Goal: Information Seeking & Learning: Learn about a topic

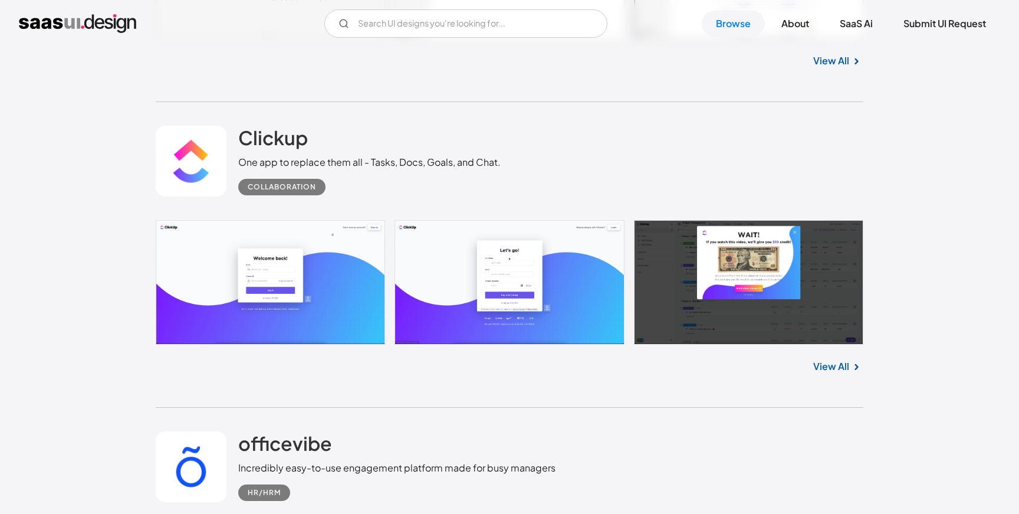
scroll to position [634, 0]
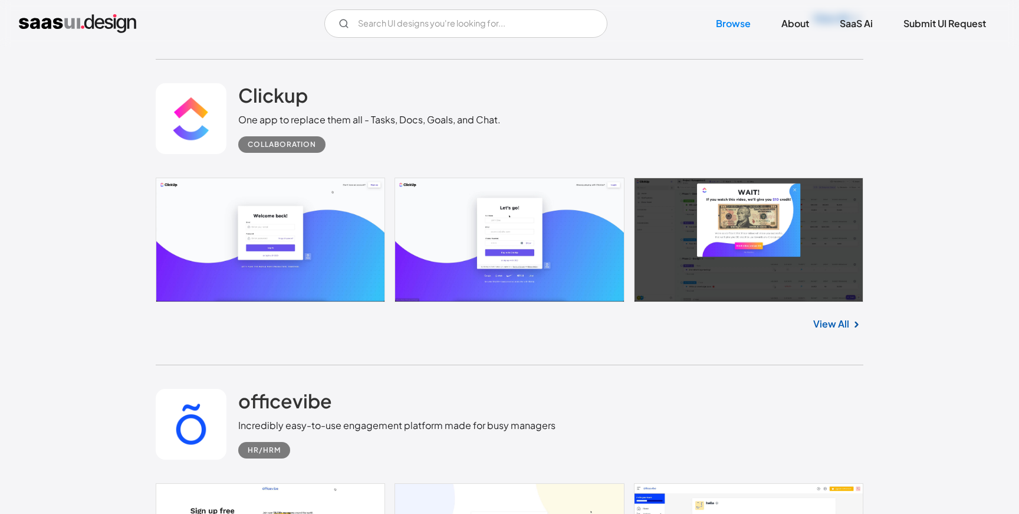
click at [330, 286] on link at bounding box center [510, 240] width 708 height 124
drag, startPoint x: 256, startPoint y: 191, endPoint x: 514, endPoint y: 184, distance: 258.5
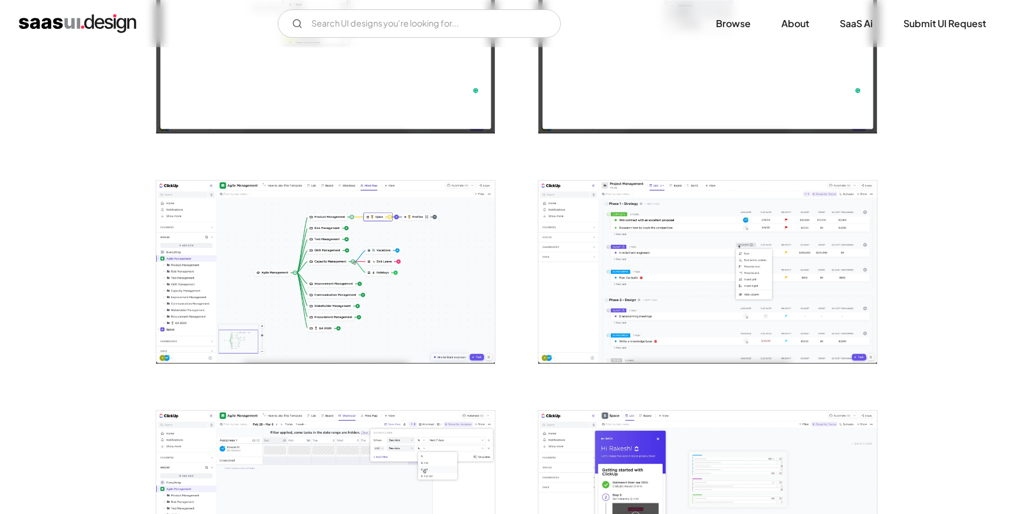
scroll to position [1500, 0]
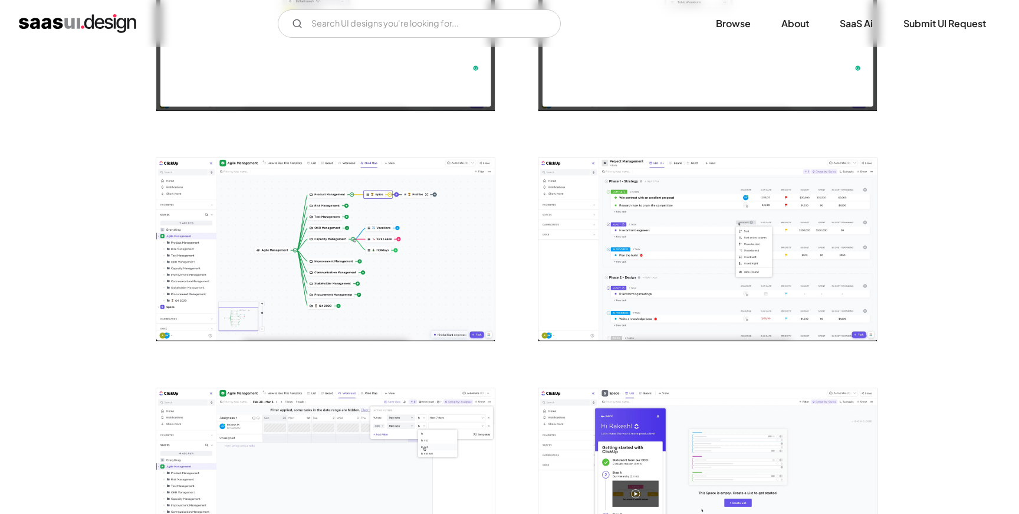
click at [374, 265] on img "open lightbox" at bounding box center [325, 249] width 339 height 183
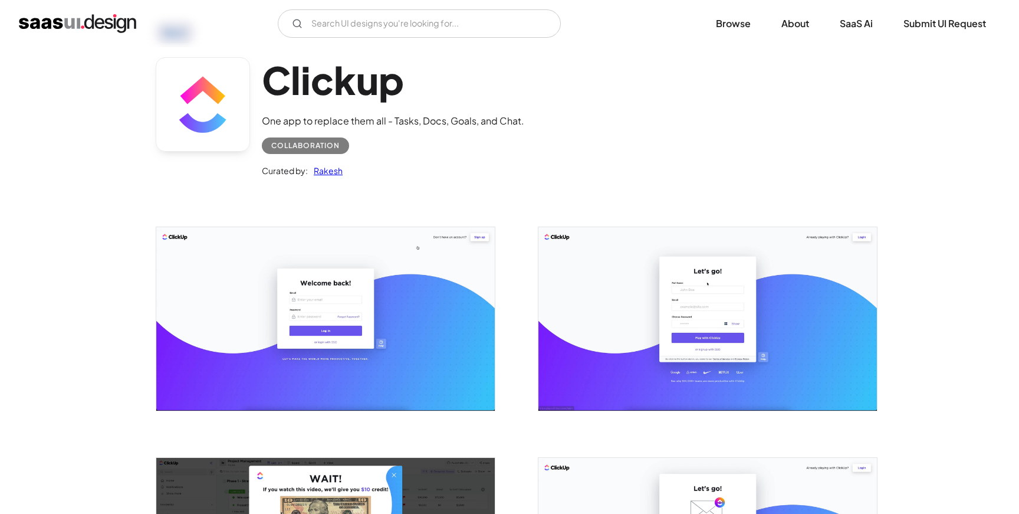
scroll to position [0, 0]
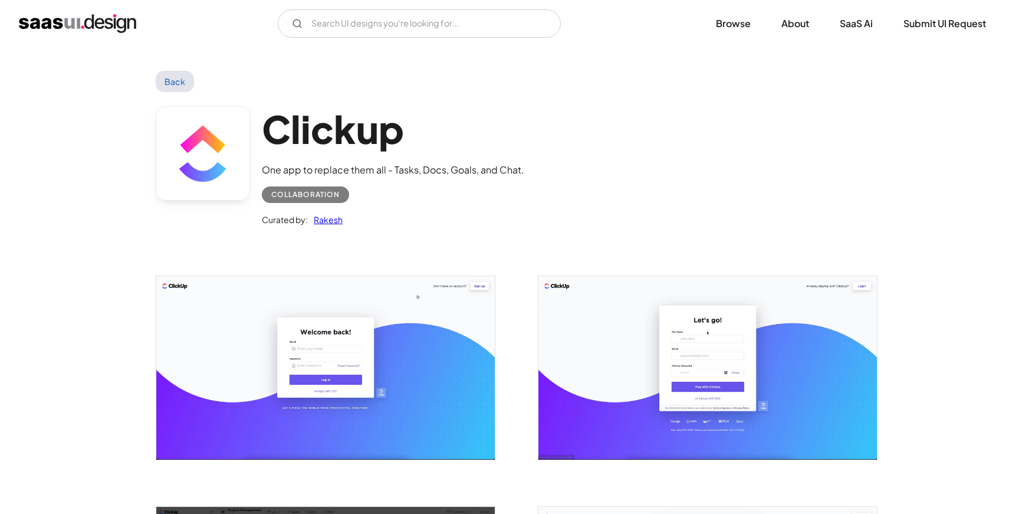
click at [170, 76] on link "Back" at bounding box center [175, 81] width 38 height 21
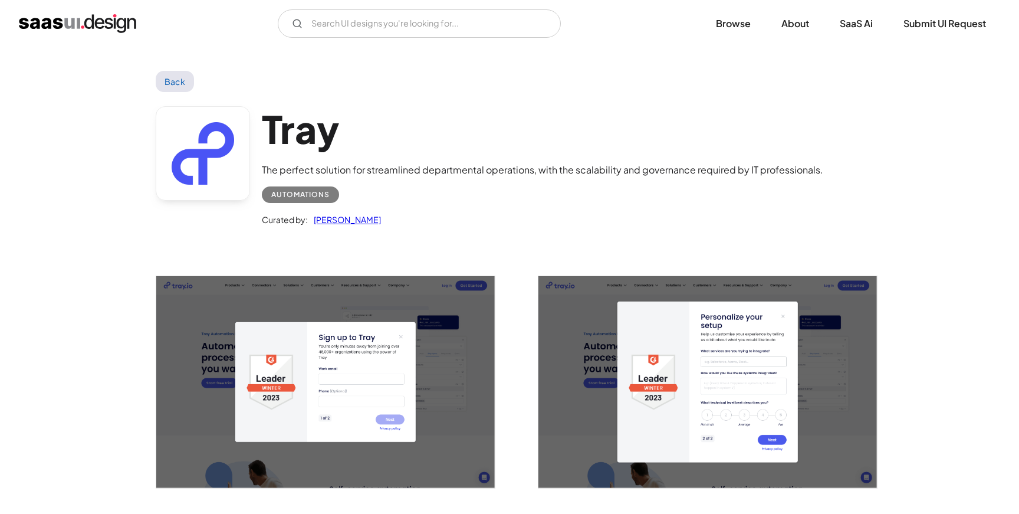
drag, startPoint x: 377, startPoint y: 218, endPoint x: 278, endPoint y: 137, distance: 128.3
click at [278, 137] on div "Tray The perfect solution for streamlined departmental operations, with the sca…" at bounding box center [543, 166] width 562 height 121
click at [265, 126] on h1 "Tray" at bounding box center [543, 128] width 562 height 45
drag, startPoint x: 355, startPoint y: 125, endPoint x: 441, endPoint y: 153, distance: 90.7
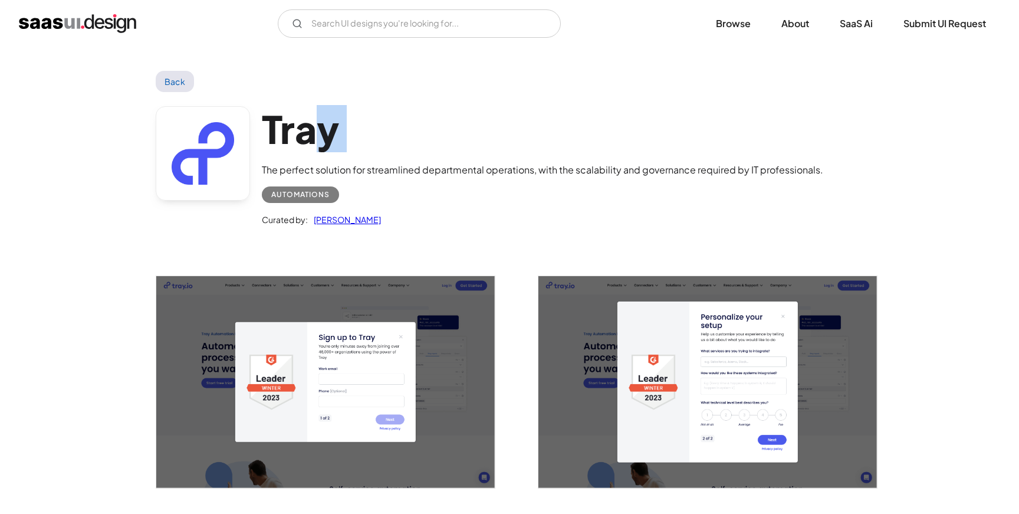
click at [443, 153] on div "Tray The perfect solution for streamlined departmental operations, with the sca…" at bounding box center [543, 166] width 562 height 121
click at [431, 176] on div "The perfect solution for streamlined departmental operations, with the scalabil…" at bounding box center [543, 170] width 562 height 14
click at [424, 172] on div "The perfect solution for streamlined departmental operations, with the scalabil…" at bounding box center [543, 170] width 562 height 14
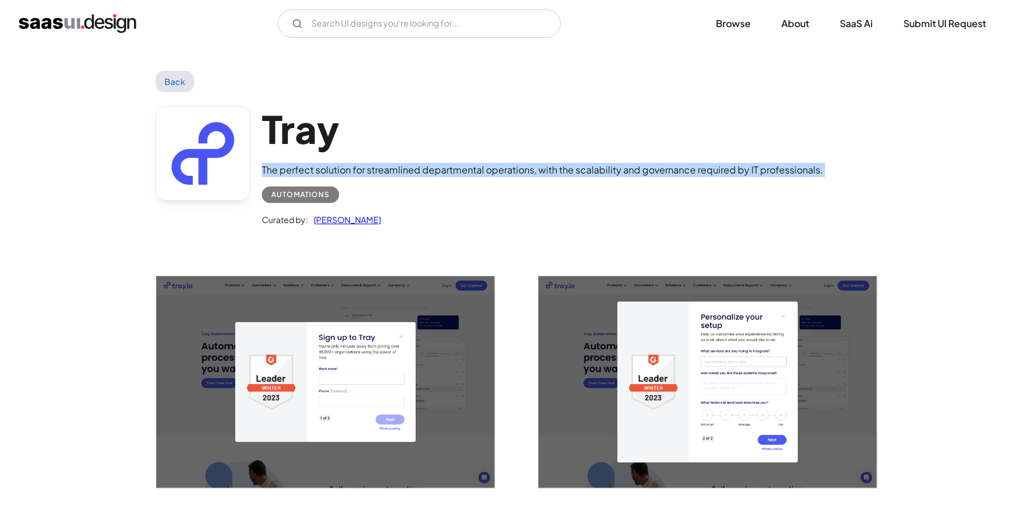
click at [424, 172] on div "The perfect solution for streamlined departmental operations, with the scalabil…" at bounding box center [543, 170] width 562 height 14
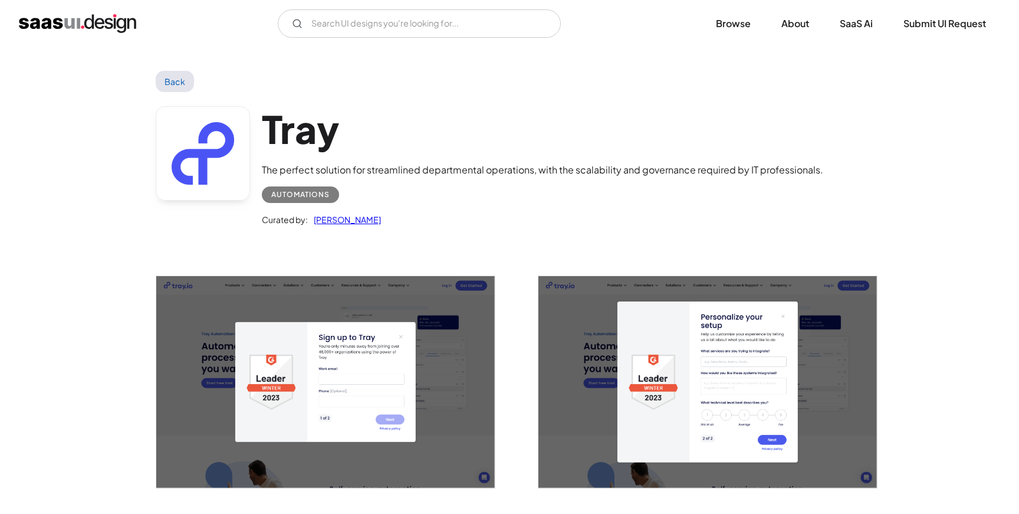
click at [422, 101] on div "Tray The perfect solution for streamlined departmental operations, with the sca…" at bounding box center [510, 169] width 708 height 154
